Goal: Task Accomplishment & Management: Use online tool/utility

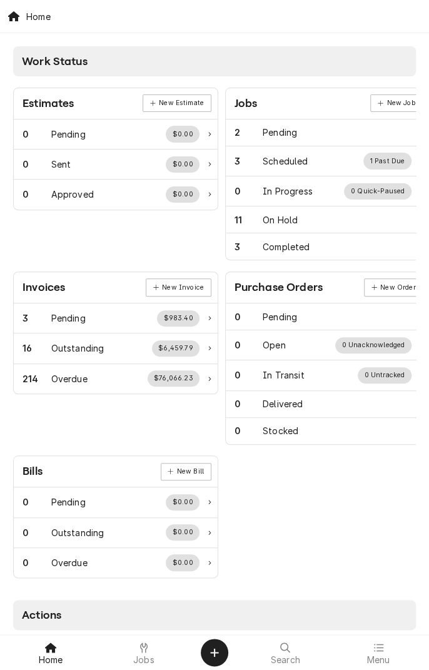
click at [145, 649] on icon at bounding box center [144, 647] width 8 height 10
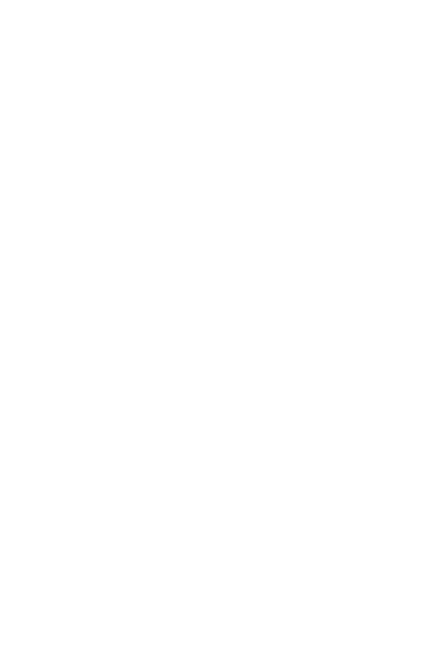
click at [147, 646] on div "Dynamic Content Wrapper" at bounding box center [214, 335] width 429 height 670
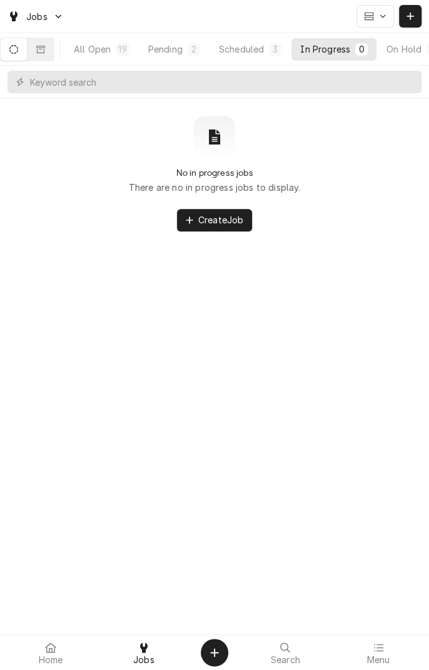
click at [26, 58] on button "Dynamic Content Wrapper" at bounding box center [14, 49] width 26 height 23
click at [258, 49] on div "Scheduled" at bounding box center [241, 49] width 45 height 13
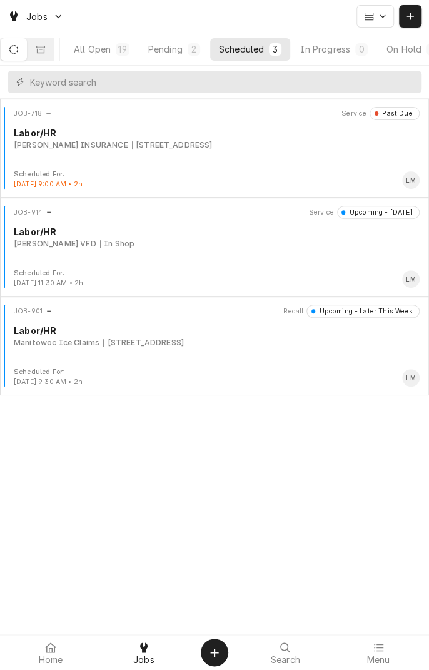
click at [118, 251] on div "JOB-914 Service Upcoming - Today Labor/HR Louise VFD In Shop" at bounding box center [214, 237] width 419 height 63
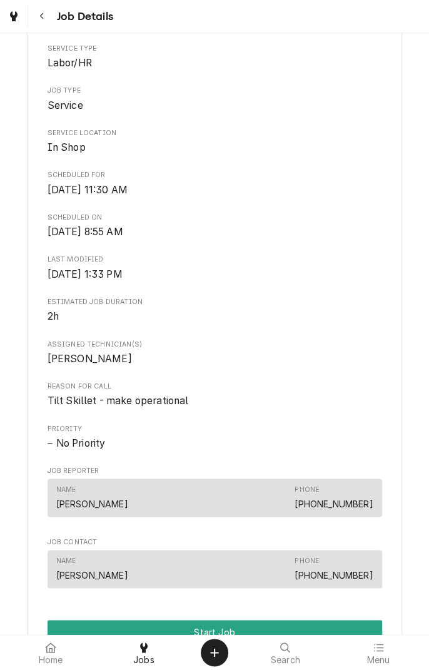
scroll to position [469, 0]
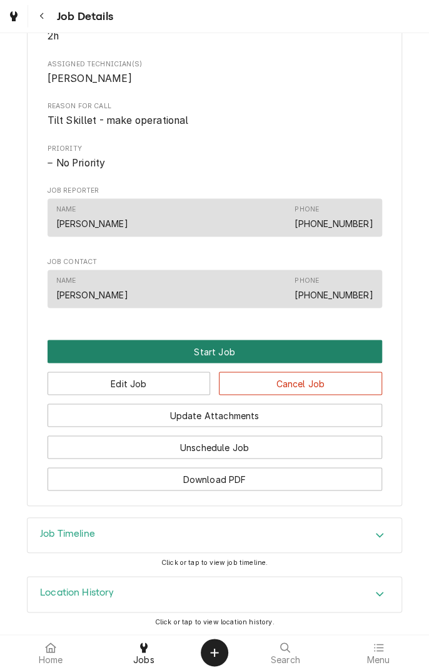
click at [227, 348] on button "Start Job" at bounding box center [215, 351] width 335 height 23
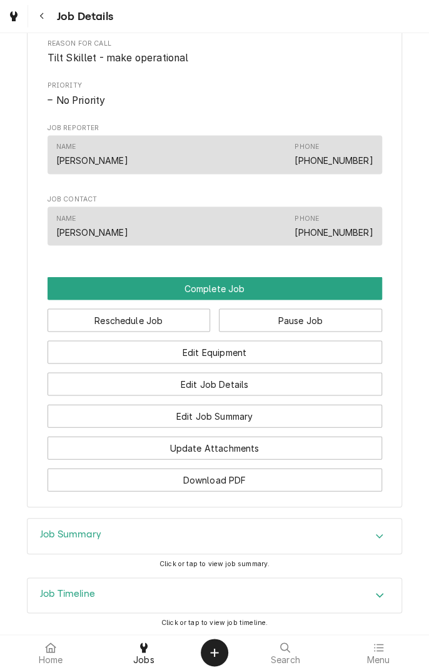
scroll to position [576, 0]
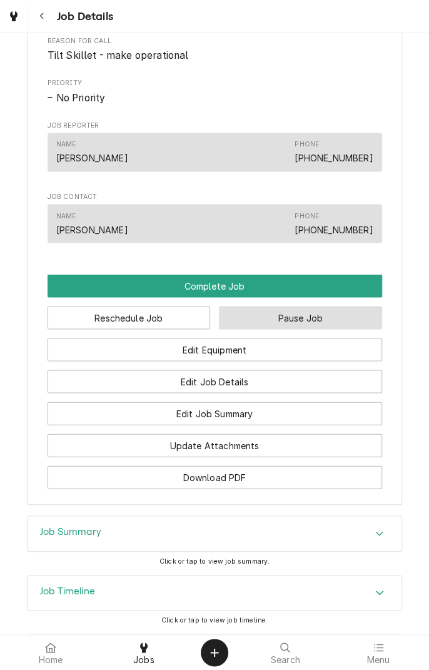
click at [295, 323] on button "Pause Job" at bounding box center [300, 317] width 163 height 23
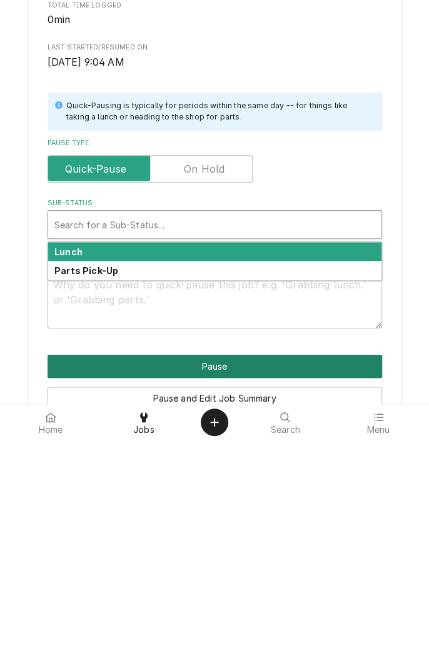
click at [227, 606] on button "Pause" at bounding box center [215, 596] width 335 height 23
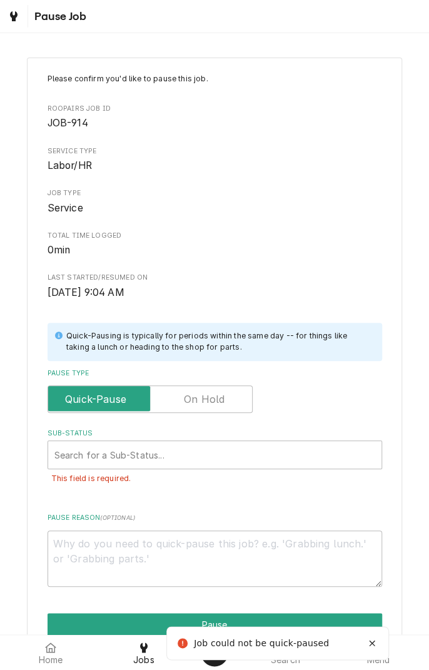
scroll to position [64, 0]
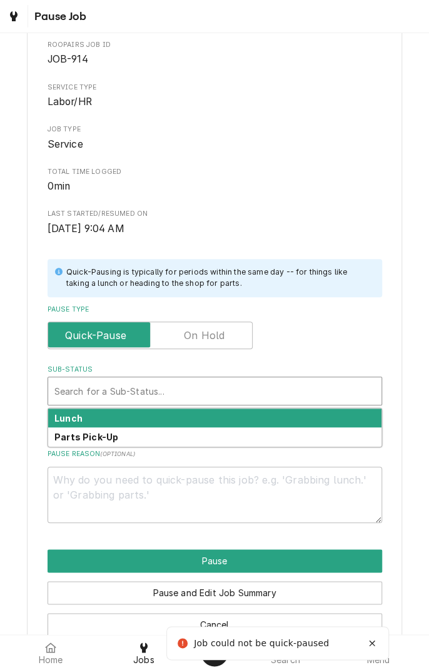
click at [148, 416] on div "Lunch" at bounding box center [214, 418] width 333 height 19
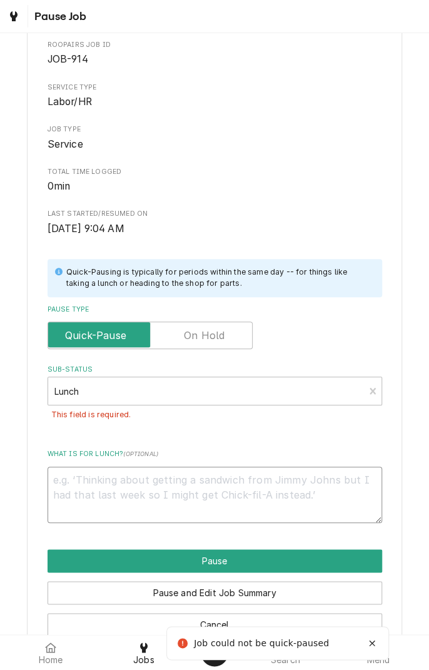
click at [203, 484] on textarea "What is for lunch? ( optional )" at bounding box center [215, 495] width 335 height 56
type textarea "x"
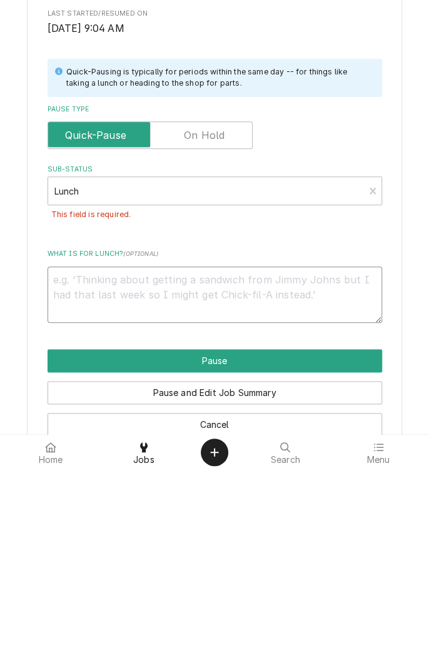
type textarea "S"
type textarea "x"
type textarea "St"
type textarea "x"
type textarea "Str"
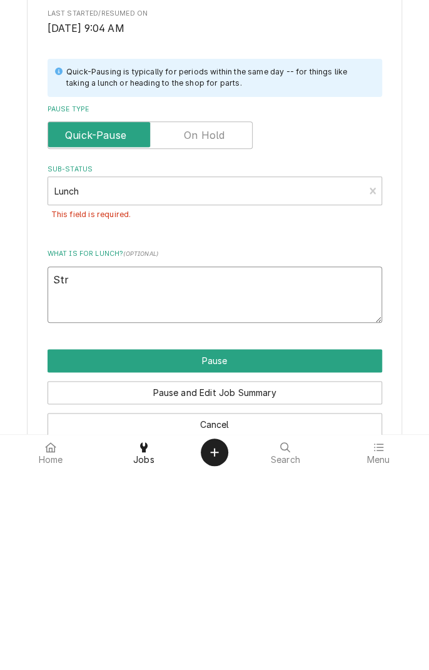
type textarea "x"
type textarea "St"
type textarea "x"
type textarea "Sta"
type textarea "x"
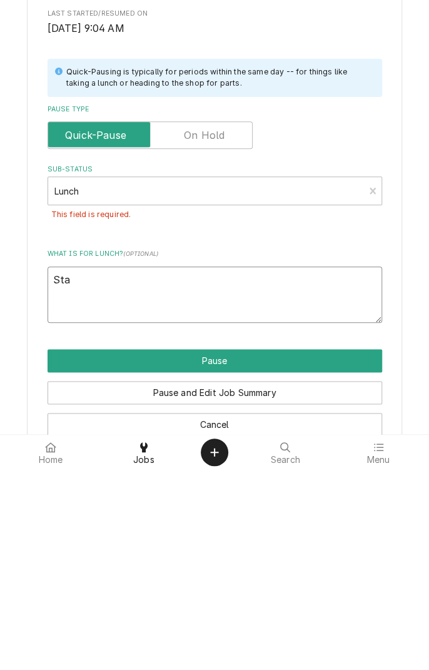
type textarea "Star"
type textarea "x"
type textarea "Start"
type textarea "x"
type textarea "Starte"
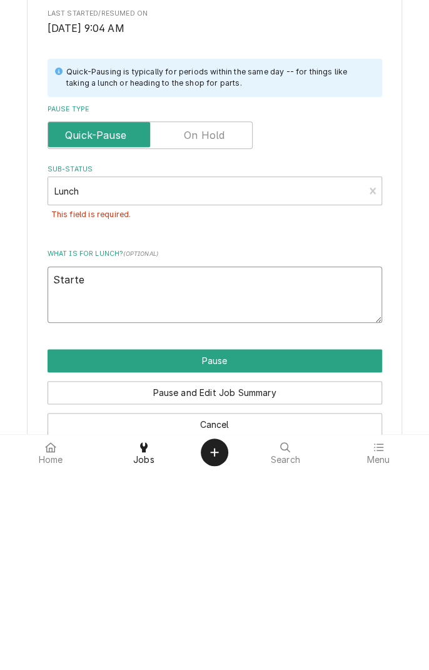
type textarea "x"
type textarea "Started"
type textarea "x"
type textarea "Started"
type textarea "x"
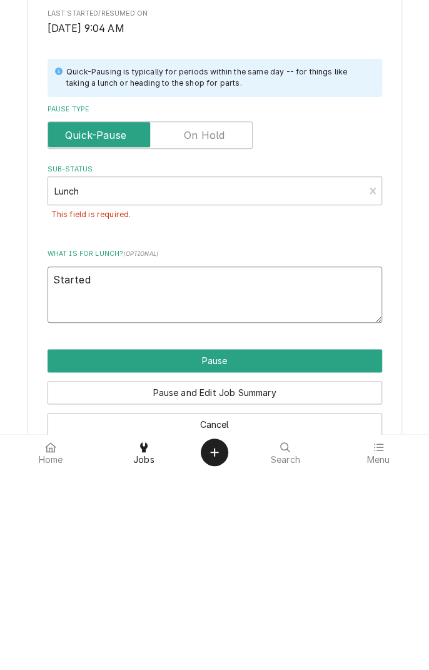
type textarea "Started i"
type textarea "x"
type textarea "Started in"
type textarea "x"
type textarea "Started in"
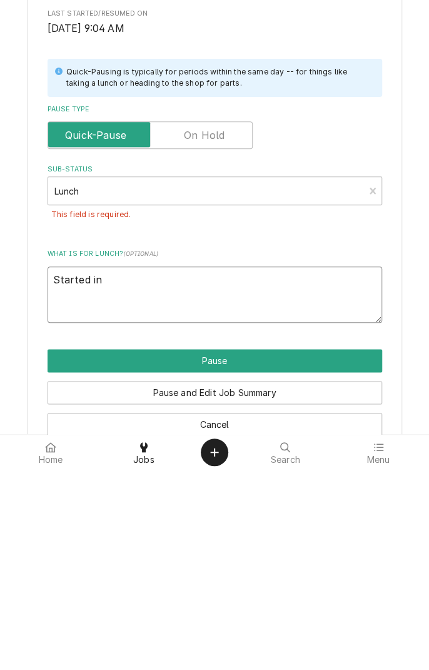
type textarea "x"
type textarea "Started in e"
type textarea "x"
type textarea "Started in er"
type textarea "x"
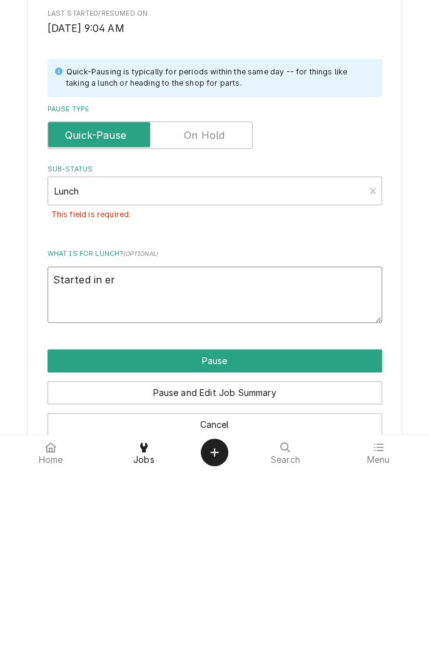
type textarea "Started in err"
type textarea "x"
type textarea "Started in erro"
type textarea "x"
type textarea "Started in error"
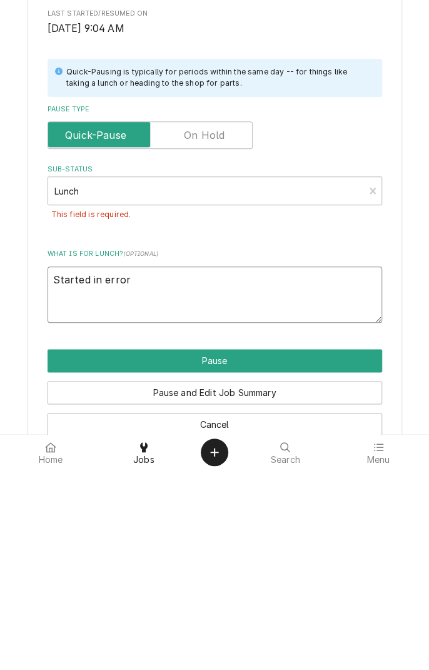
type textarea "x"
type textarea "Started in error"
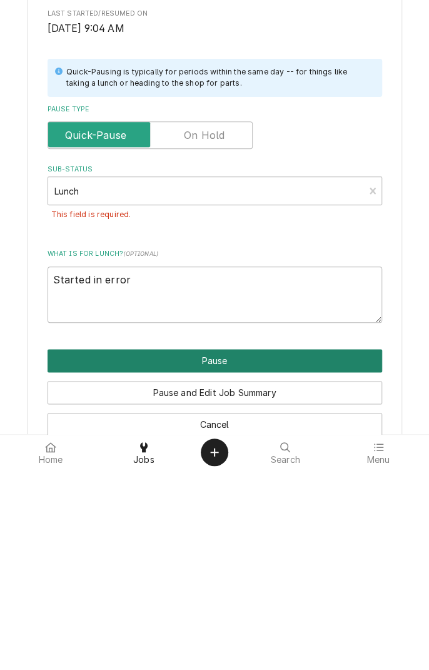
click at [209, 563] on button "Pause" at bounding box center [215, 560] width 335 height 23
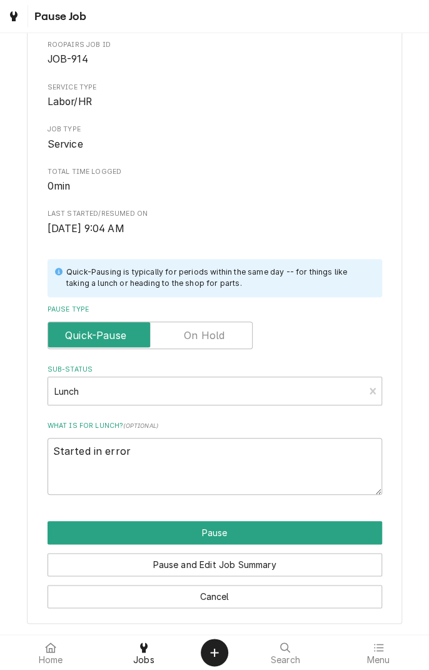
type textarea "x"
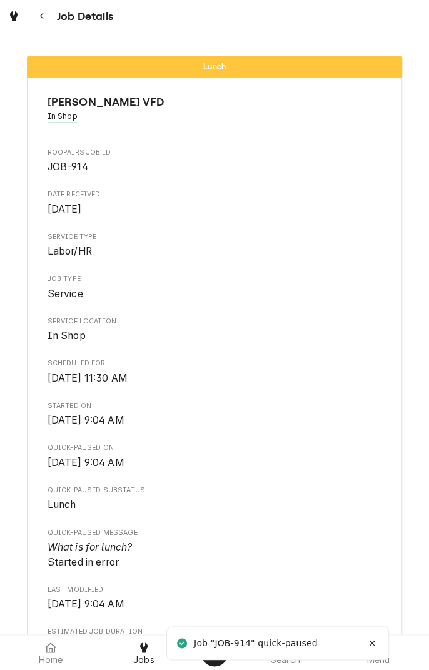
click at [48, 19] on button "Navigate back" at bounding box center [42, 16] width 23 height 23
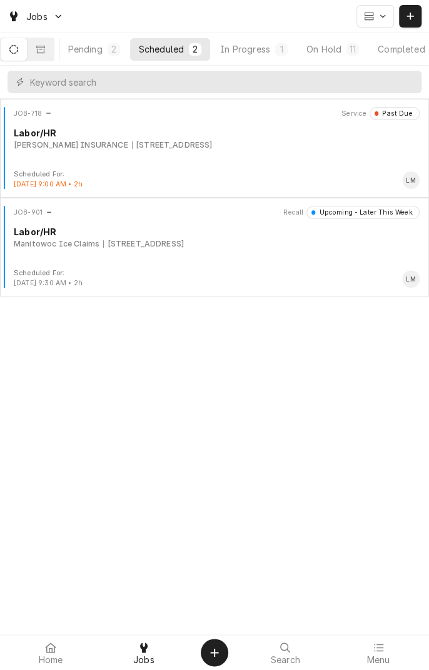
scroll to position [0, 116]
click at [315, 54] on button "On Hold 11" at bounding box center [303, 49] width 70 height 23
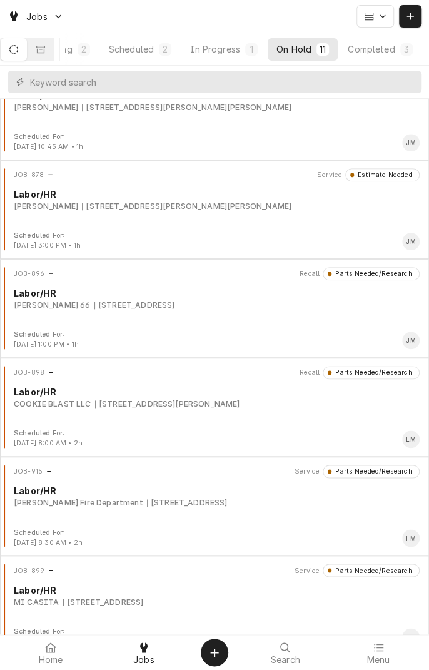
scroll to position [340, 0]
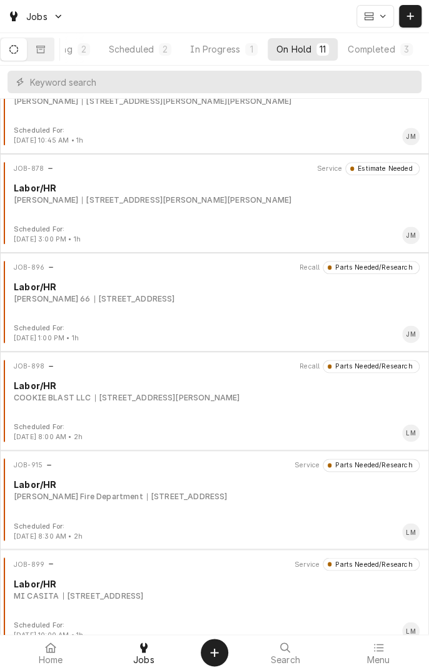
click at [147, 491] on div "1604 Houston Hwy 1604 Houston Hwy, VICTORIA, TX 77901" at bounding box center [187, 496] width 81 height 11
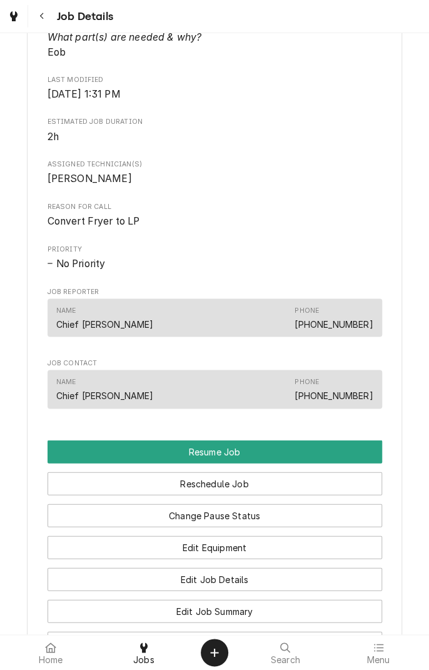
scroll to position [554, 0]
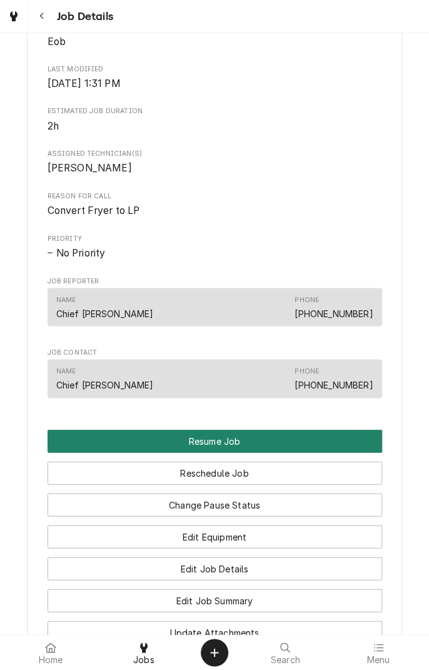
click at [235, 452] on button "Resume Job" at bounding box center [215, 440] width 335 height 23
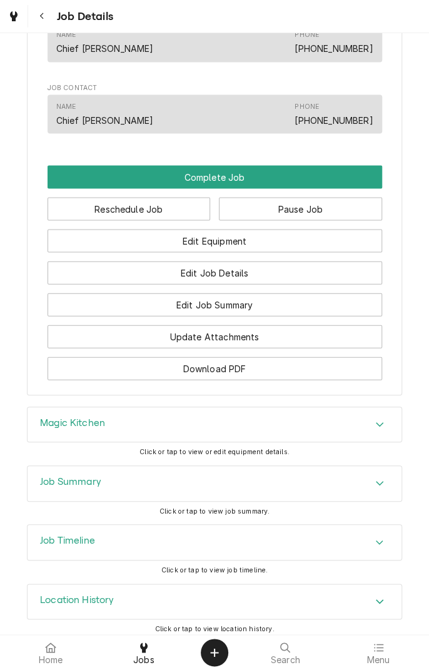
scroll to position [740, 0]
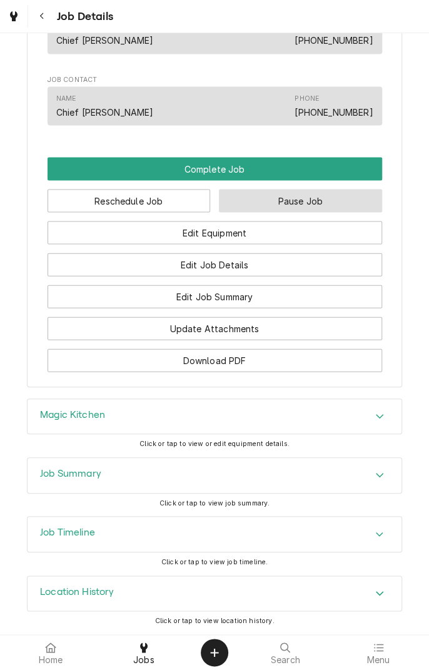
click at [320, 206] on button "Pause Job" at bounding box center [300, 200] width 163 height 23
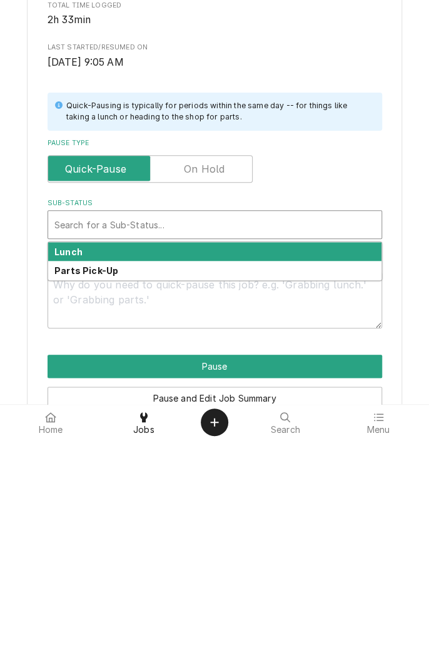
click at [138, 510] on div "Parts Pick-Up" at bounding box center [214, 500] width 333 height 19
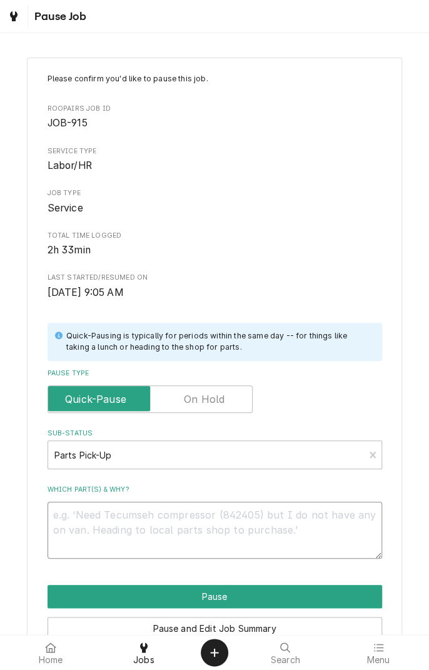
click at [178, 521] on textarea "Which part(s) & why?" at bounding box center [215, 530] width 335 height 56
type textarea "x"
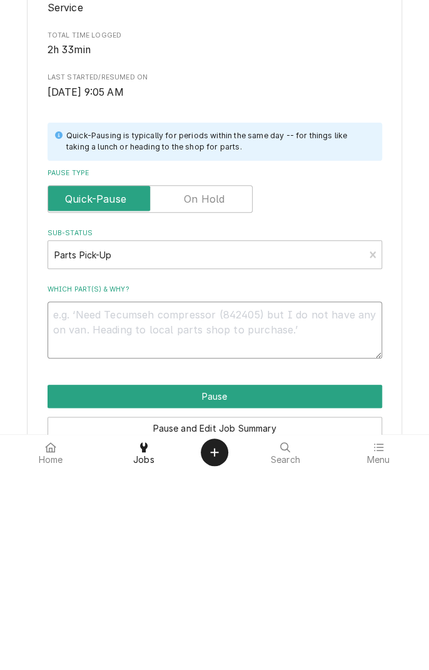
type textarea "T"
type textarea "x"
type textarea "Tr"
type textarea "x"
type textarea "T"
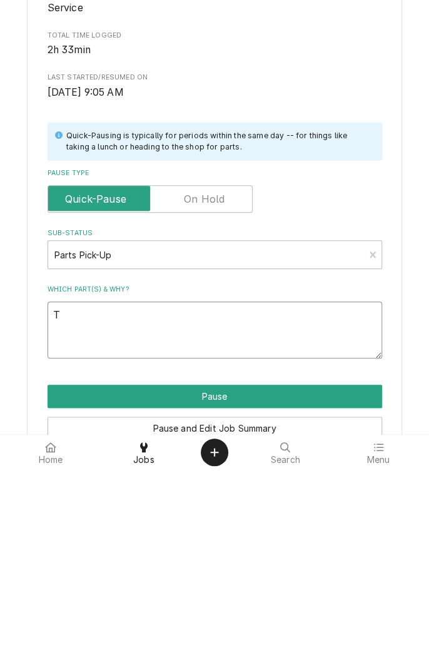
type textarea "x"
type textarea "Th"
type textarea "x"
type textarea "Thr"
type textarea "x"
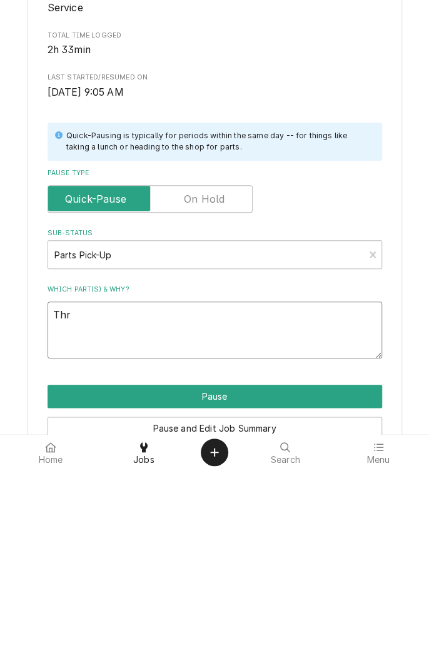
type textarea "Thre"
type textarea "x"
type textarea "Threa"
type textarea "x"
type textarea "Thread"
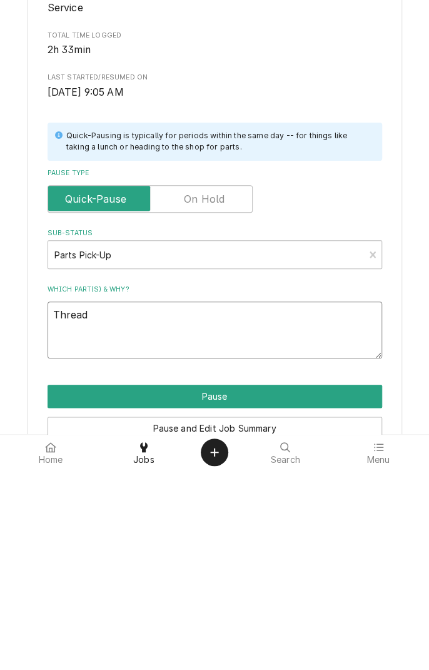
type textarea "x"
type textarea "Thread"
type textarea "x"
type textarea "Thread s"
type textarea "x"
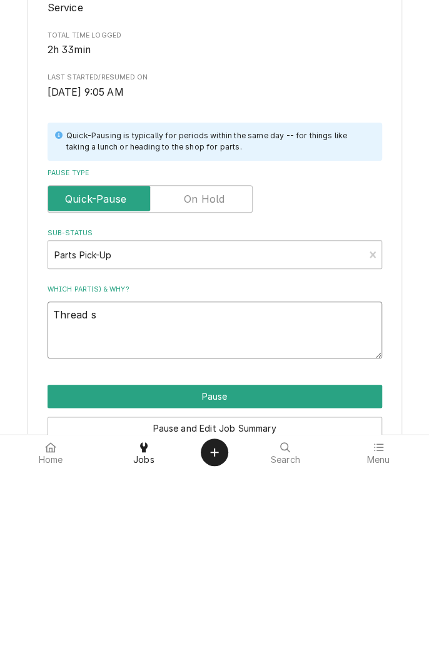
type textarea "Thread se"
type textarea "x"
type textarea "Thread sea"
type textarea "x"
type textarea "Thread seal"
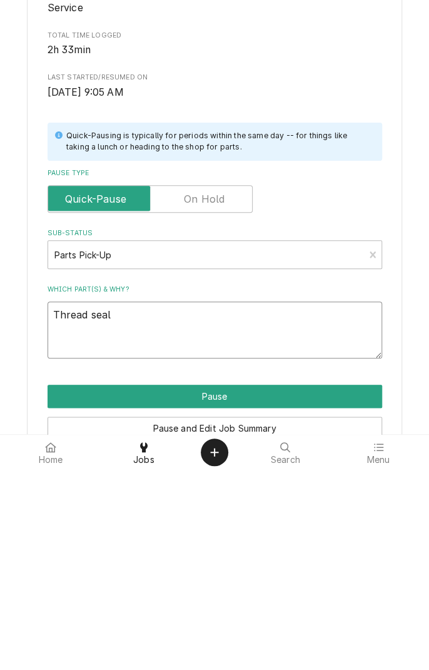
type textarea "x"
type textarea "Thread seal"
click at [248, 599] on button "Pause" at bounding box center [215, 596] width 335 height 23
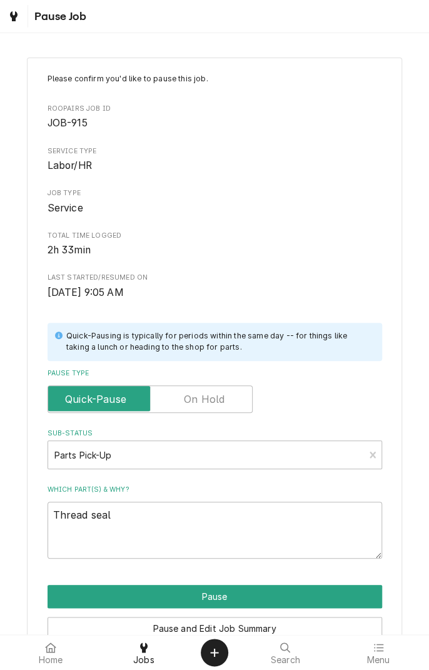
type textarea "x"
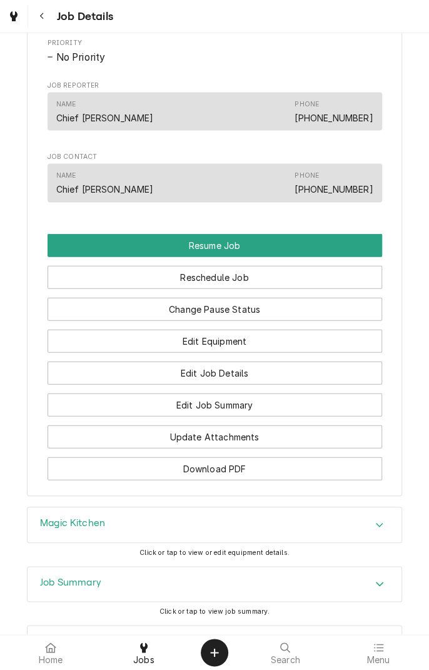
scroll to position [871, 0]
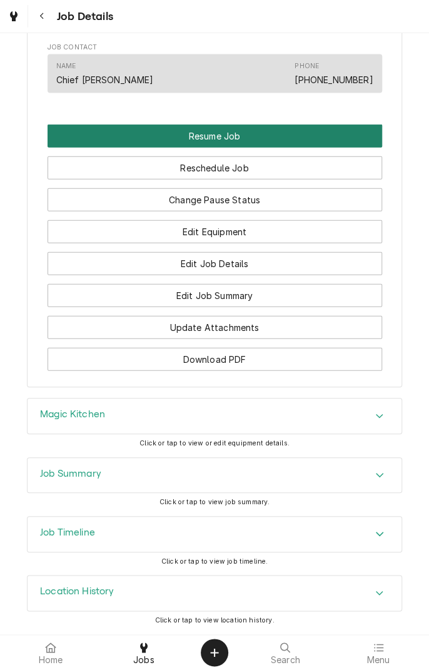
click at [283, 148] on button "Resume Job" at bounding box center [215, 135] width 335 height 23
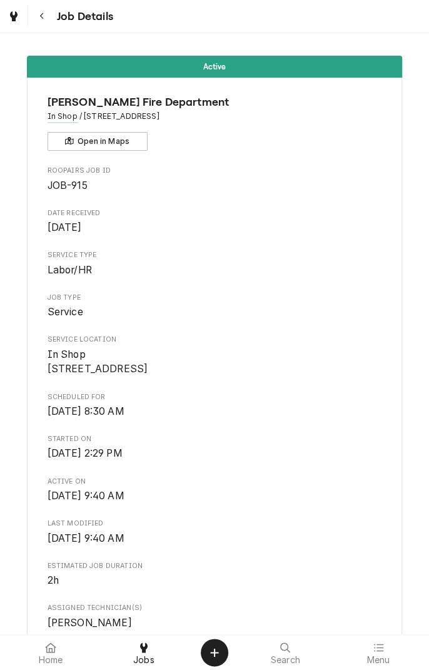
click at [39, 26] on button "Navigate back" at bounding box center [42, 16] width 23 height 23
